Goal: Task Accomplishment & Management: Manage account settings

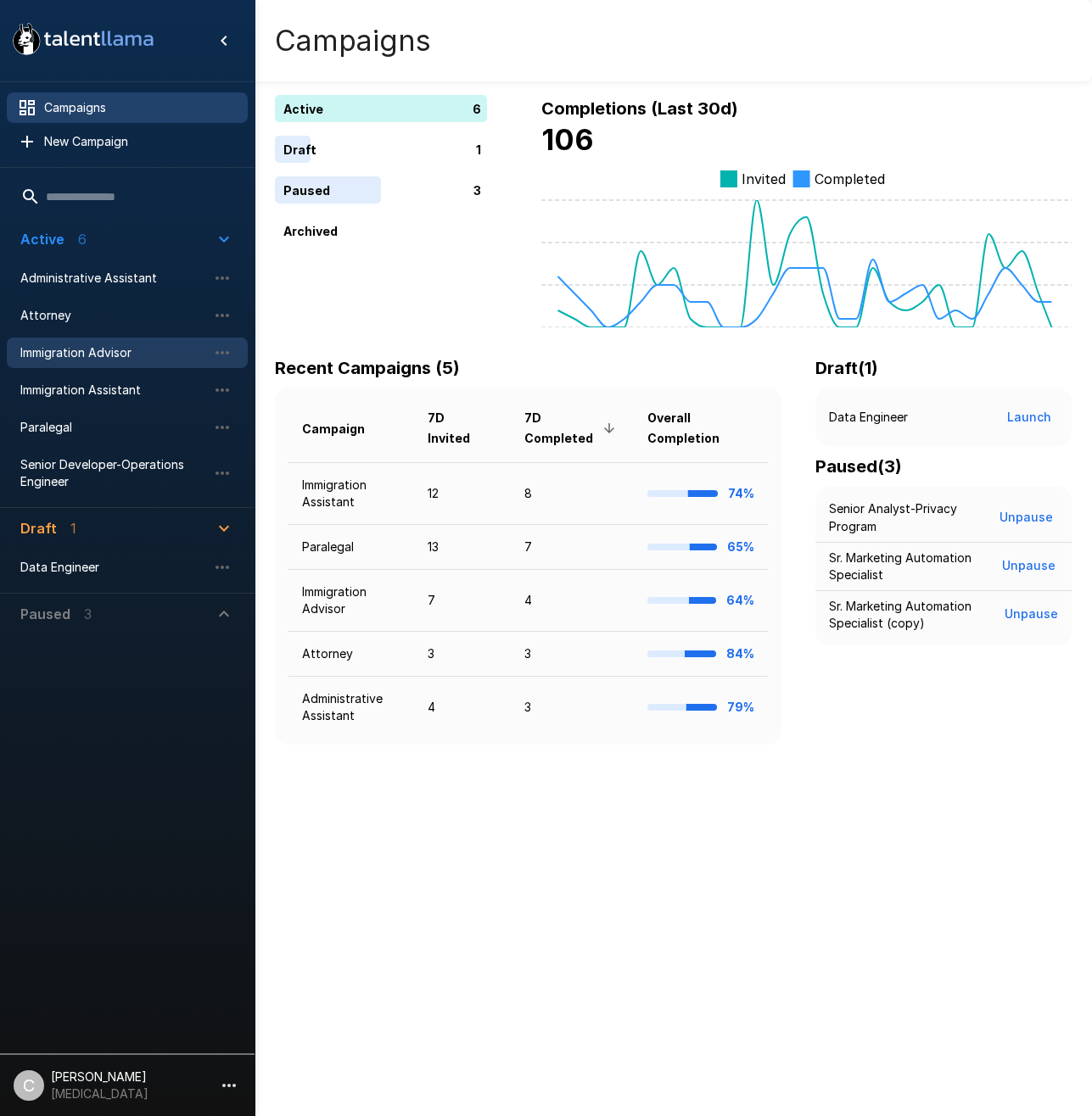
click at [120, 354] on span "Immigration Advisor" at bounding box center [113, 352] width 186 height 17
